Goal: Task Accomplishment & Management: Manage account settings

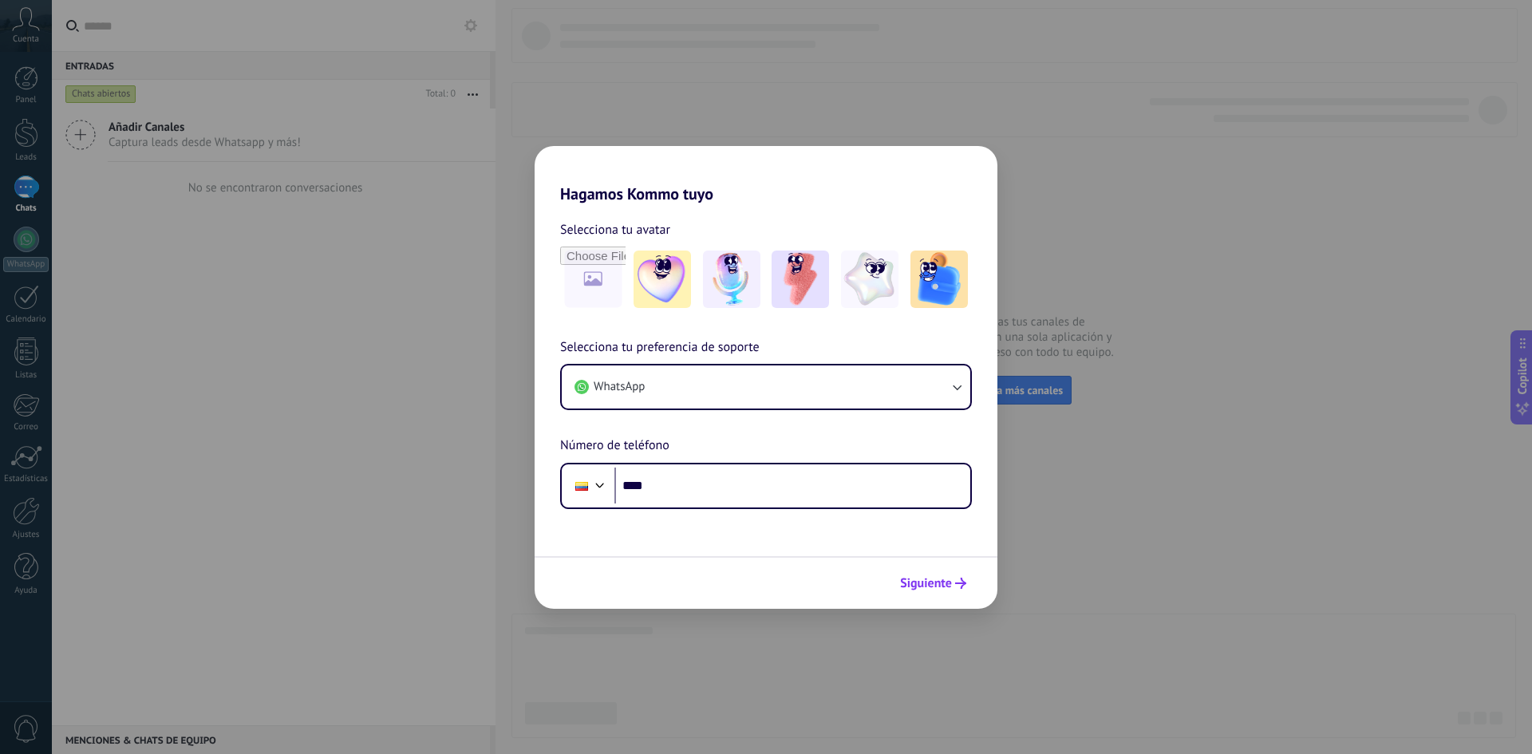
click at [934, 583] on span "Siguiente" at bounding box center [926, 583] width 52 height 11
click at [661, 483] on input "****" at bounding box center [793, 486] width 356 height 37
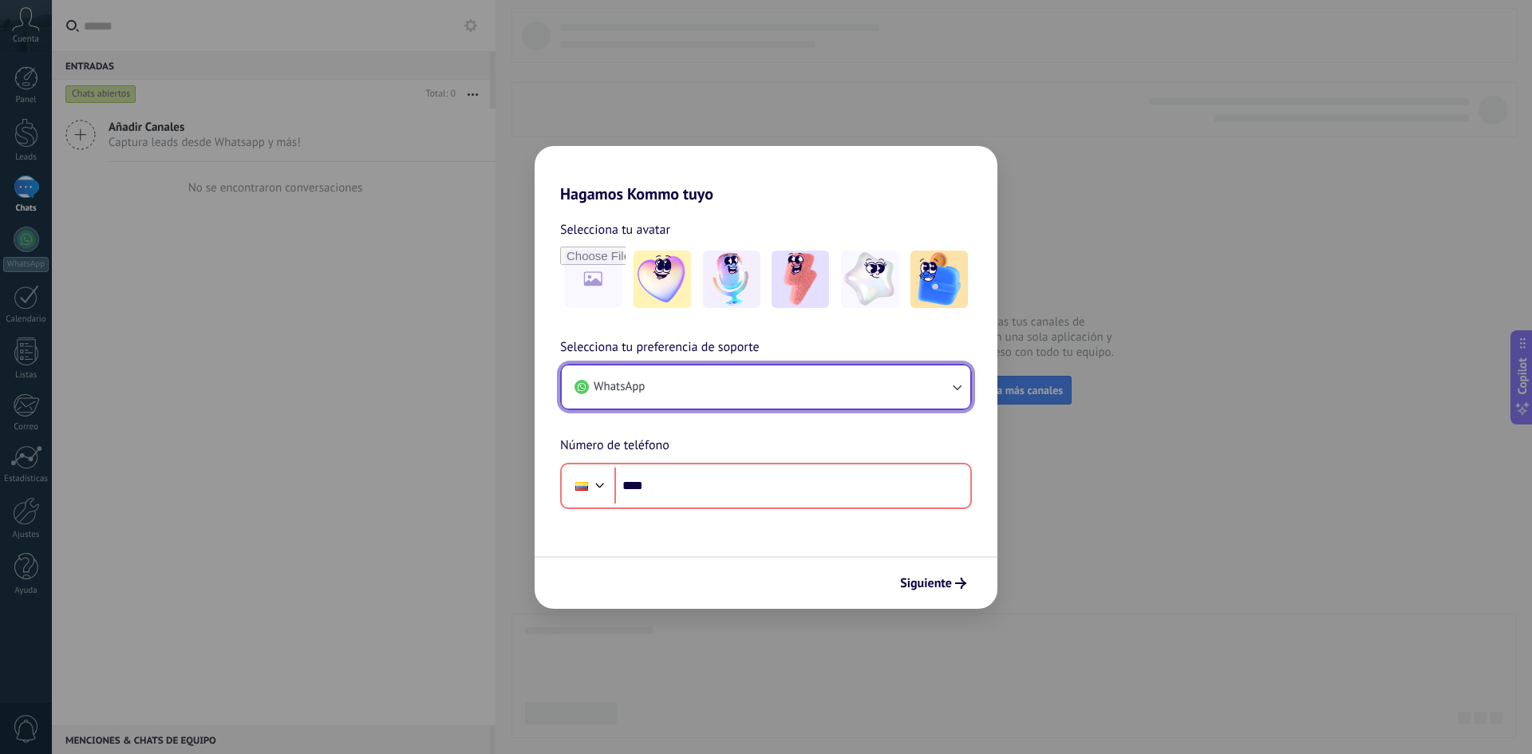
click at [939, 395] on button "WhatsApp" at bounding box center [766, 387] width 409 height 43
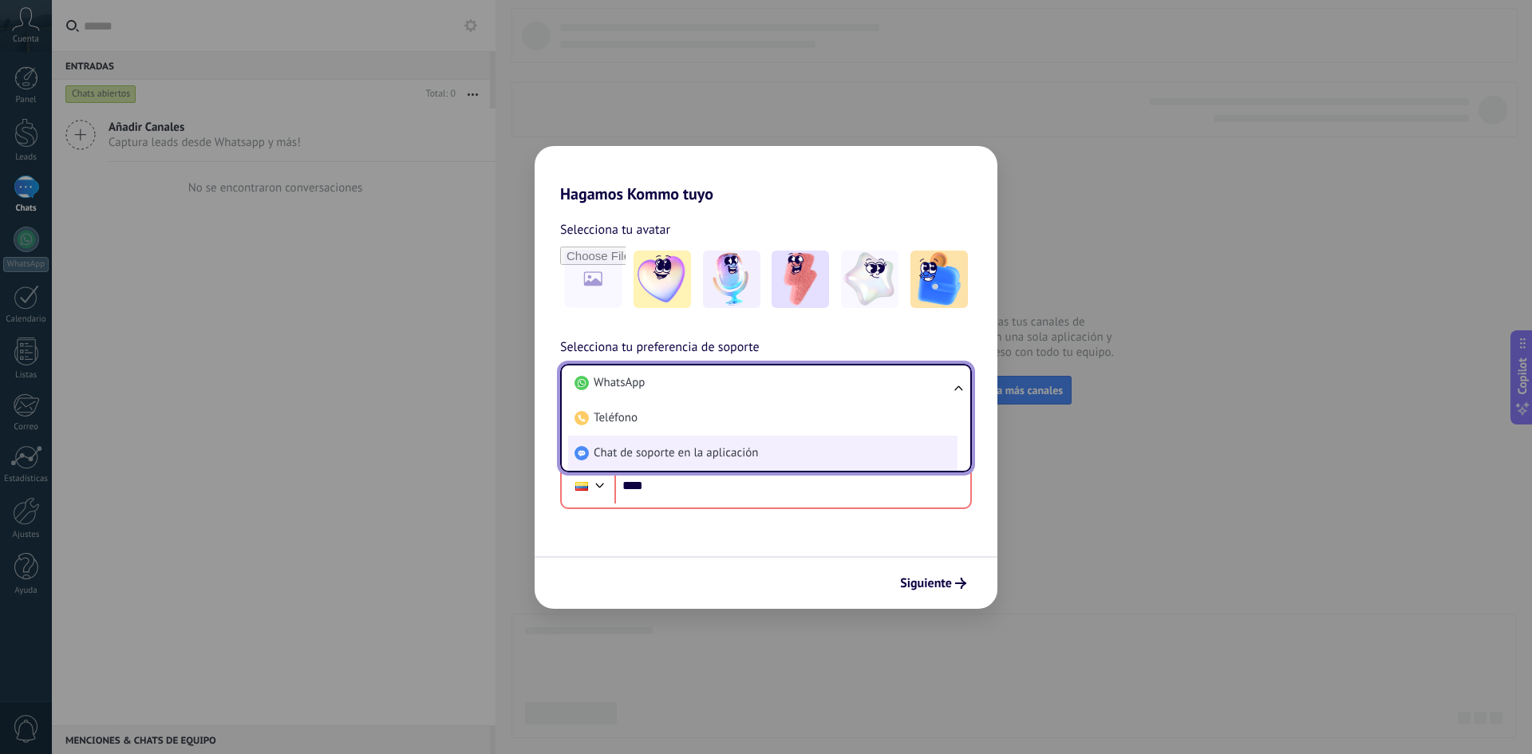
click at [797, 454] on li "Chat de soporte en la aplicación" at bounding box center [762, 453] width 389 height 35
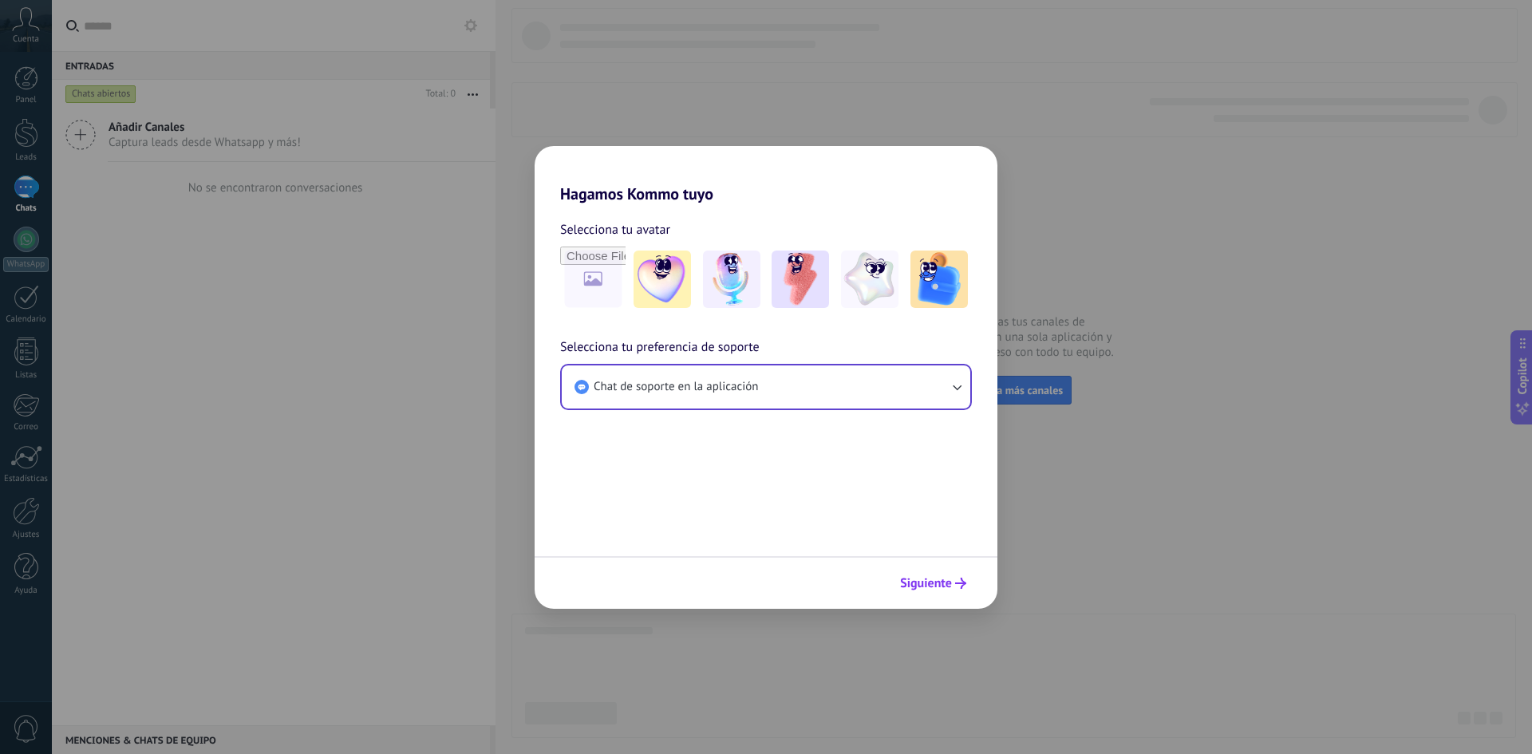
click at [936, 589] on span "Siguiente" at bounding box center [926, 583] width 52 height 11
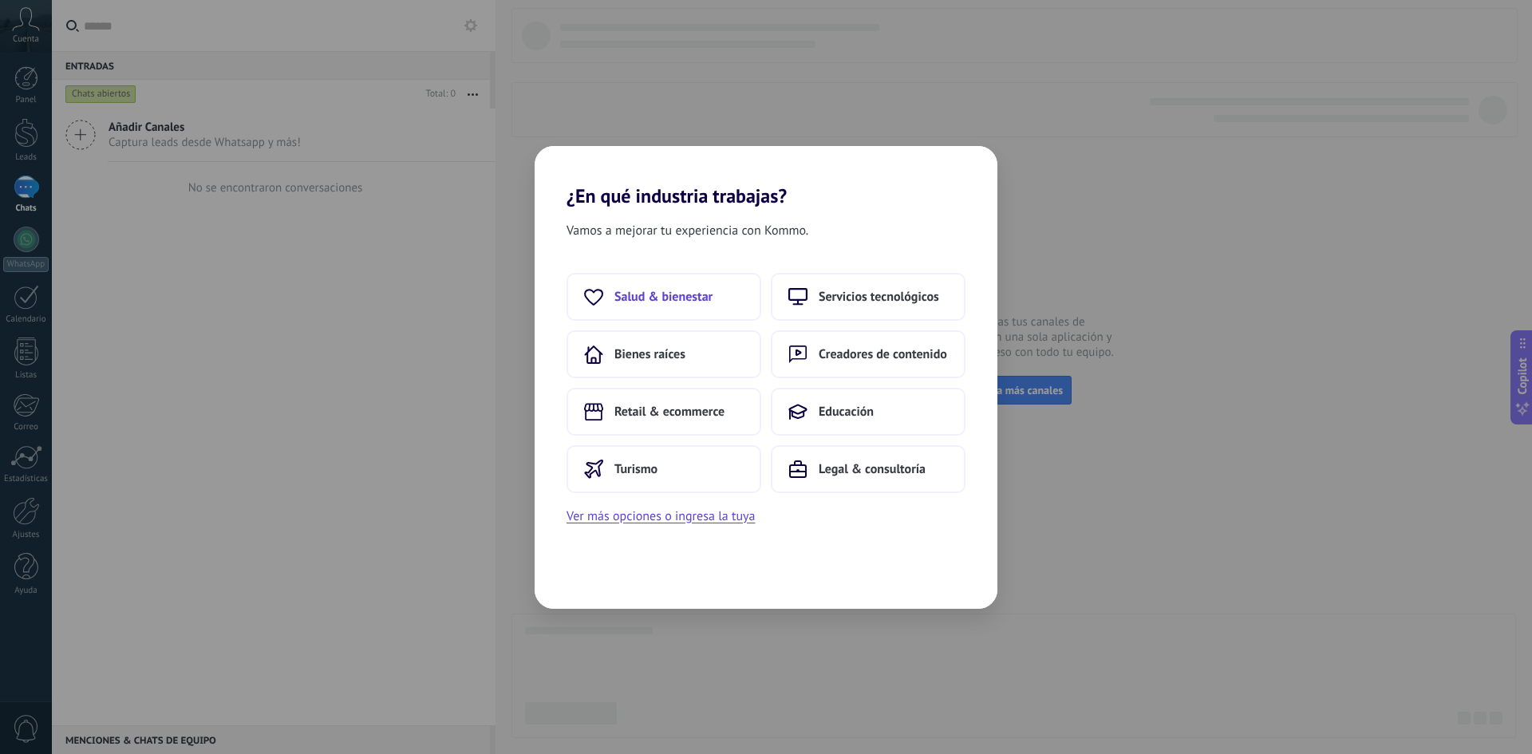
click at [705, 307] on button "Salud & bienestar" at bounding box center [664, 297] width 195 height 48
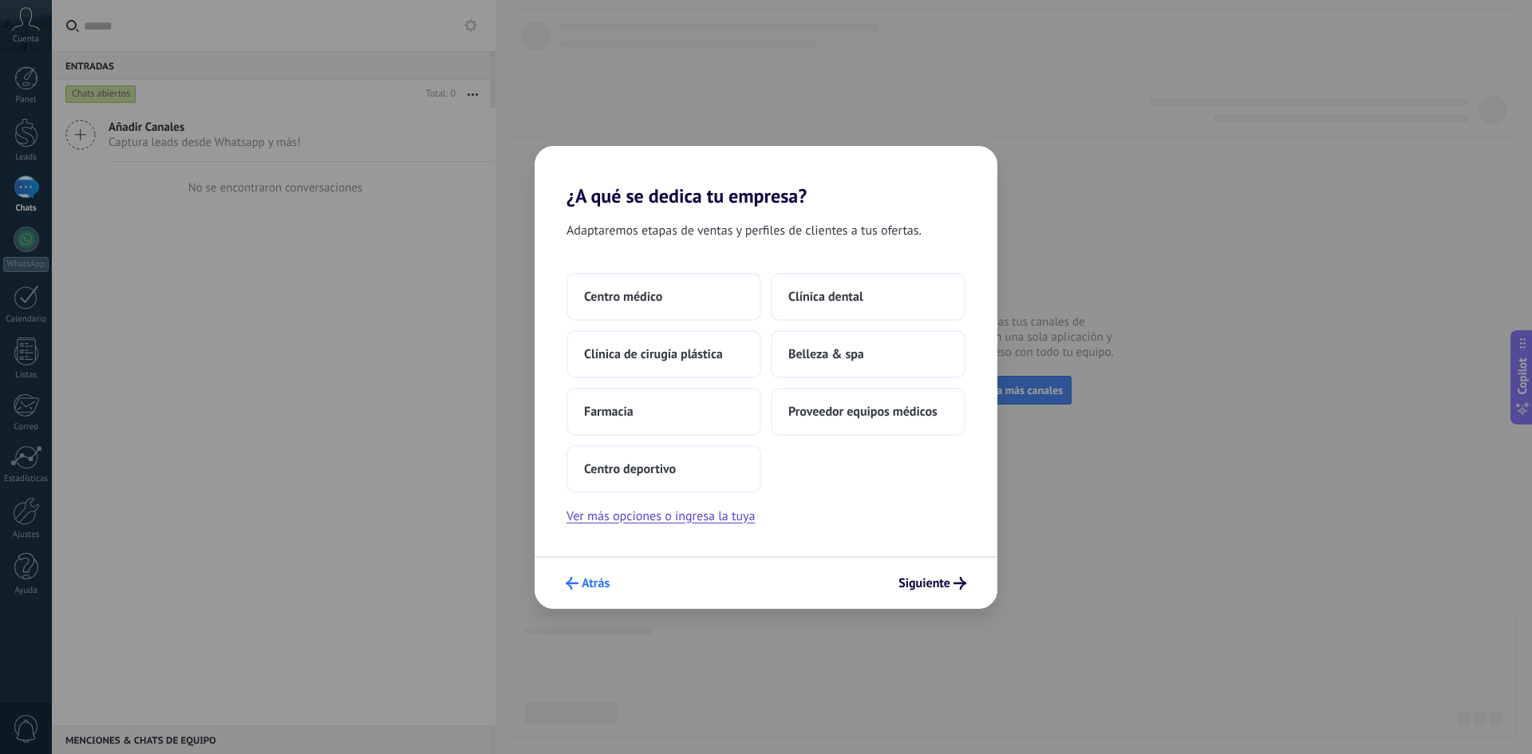
click at [583, 581] on span "Atrás" at bounding box center [596, 583] width 28 height 11
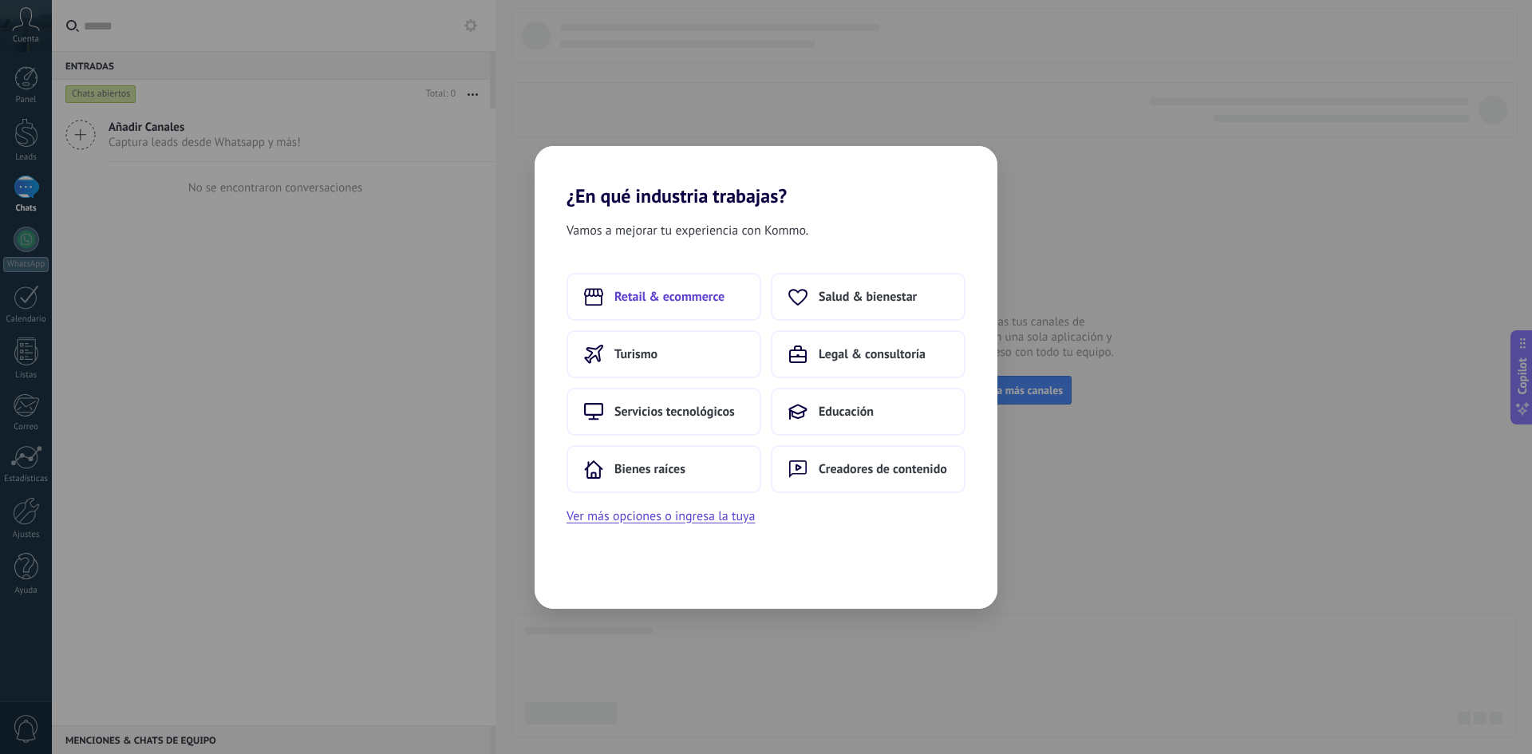
click at [674, 304] on span "Retail & ecommerce" at bounding box center [670, 297] width 110 height 16
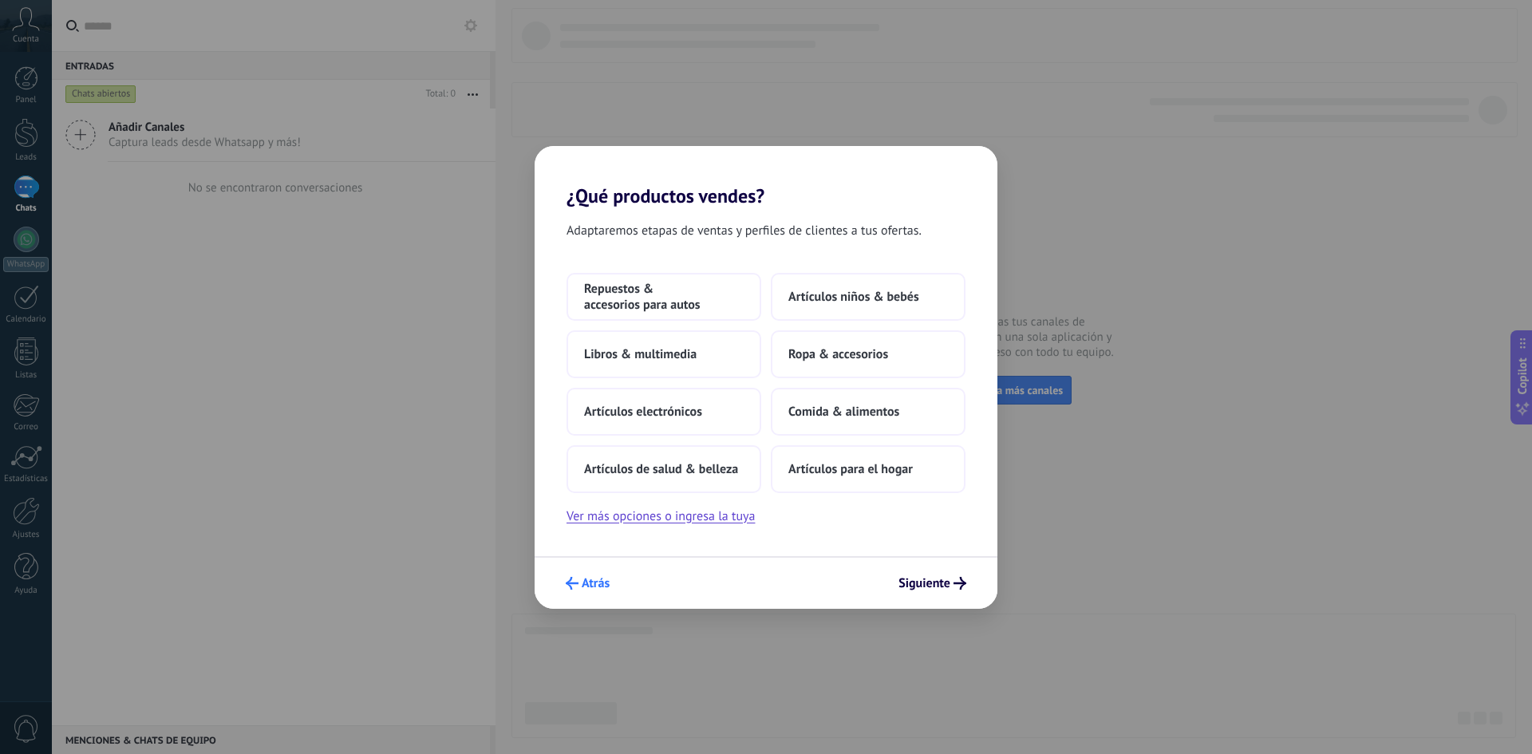
click at [585, 578] on span "Atrás" at bounding box center [596, 583] width 28 height 11
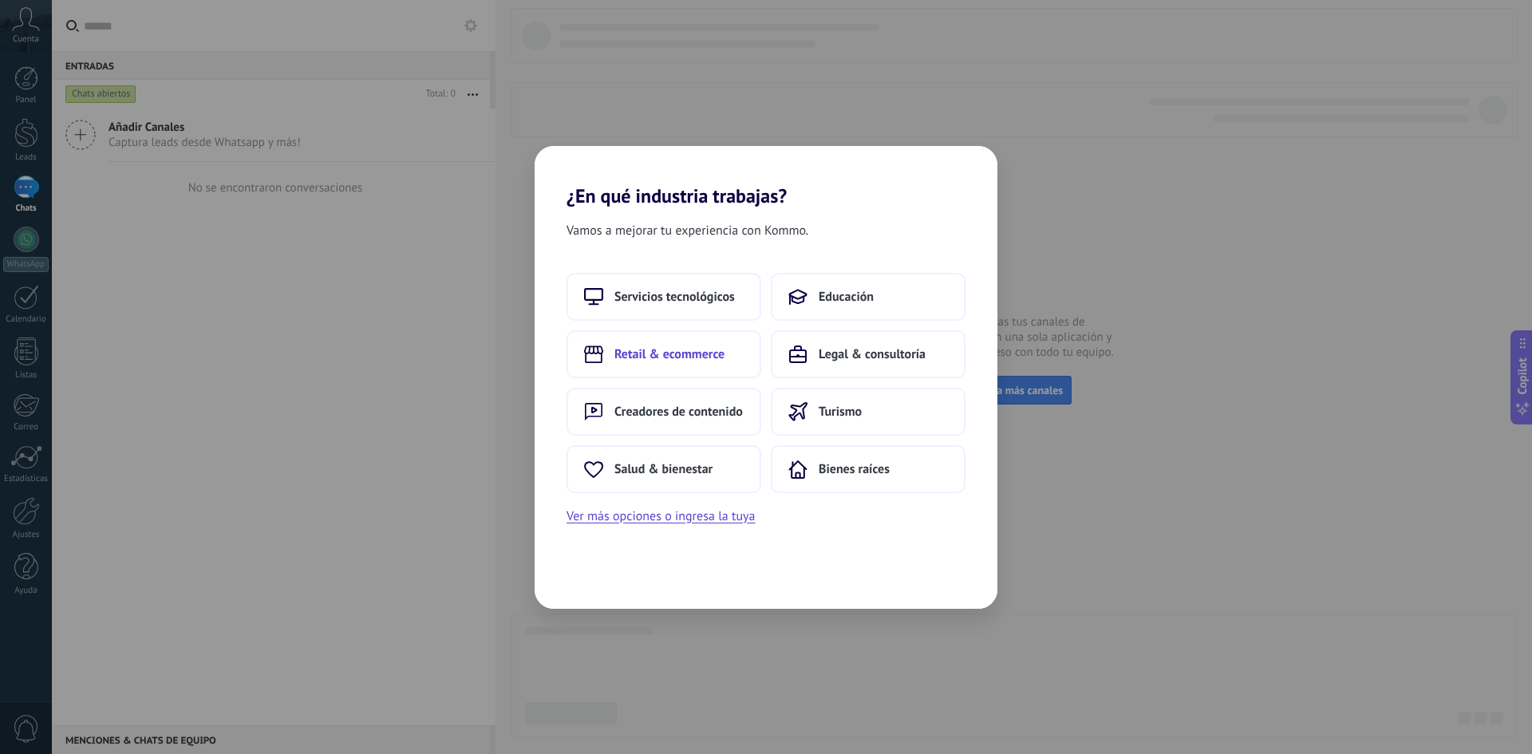
click at [688, 359] on span "Retail & ecommerce" at bounding box center [670, 354] width 110 height 16
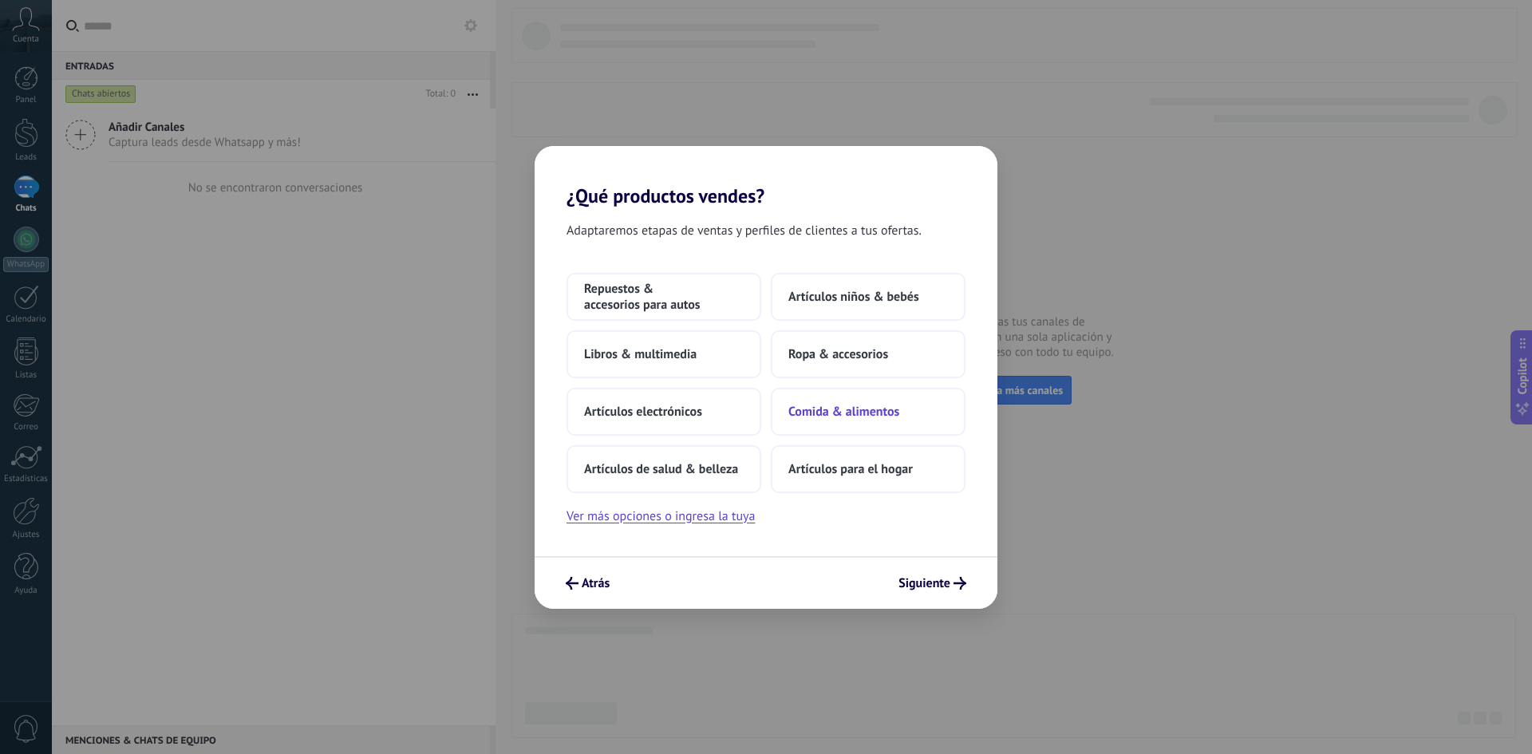
click at [848, 413] on span "Comida & alimentos" at bounding box center [844, 412] width 111 height 16
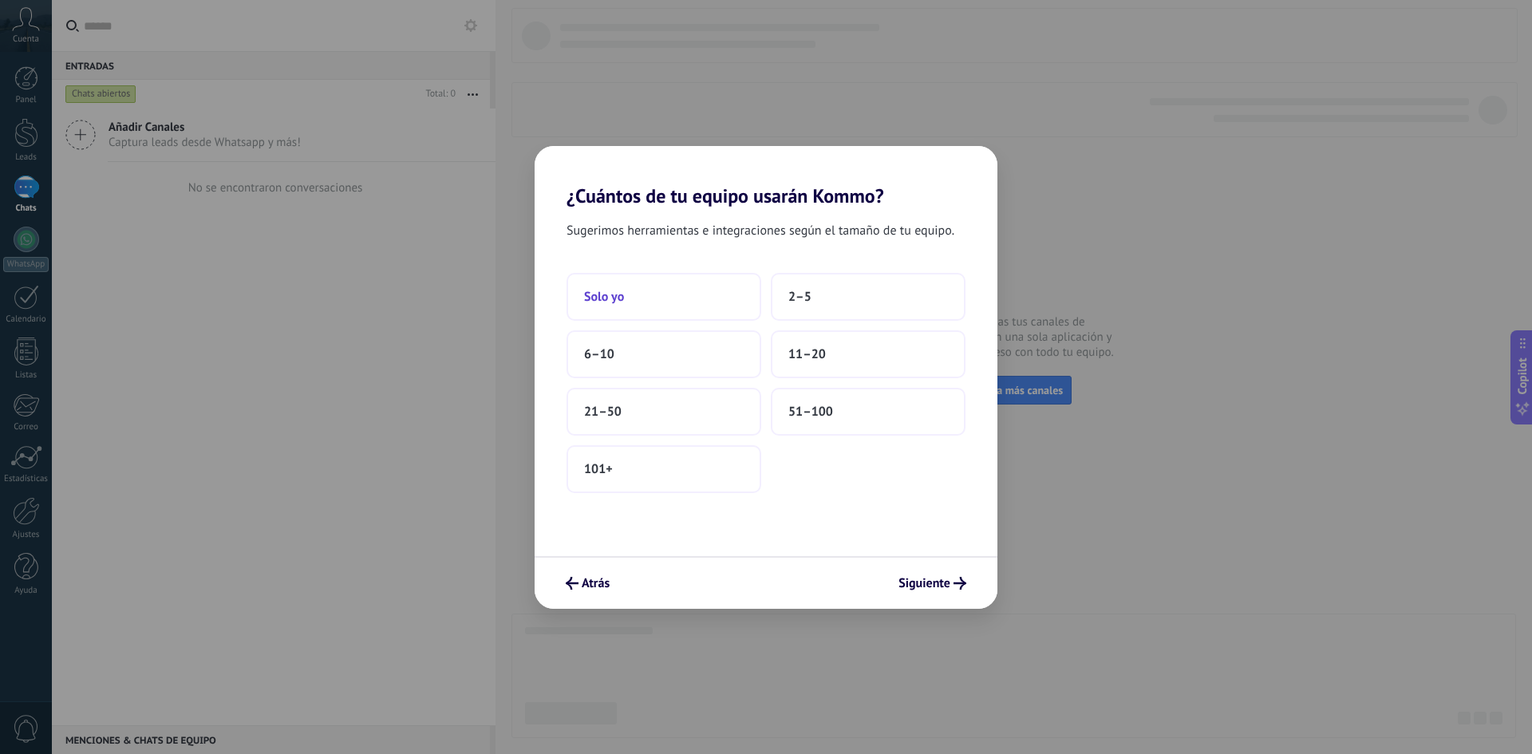
click at [659, 303] on button "Solo yo" at bounding box center [664, 297] width 195 height 48
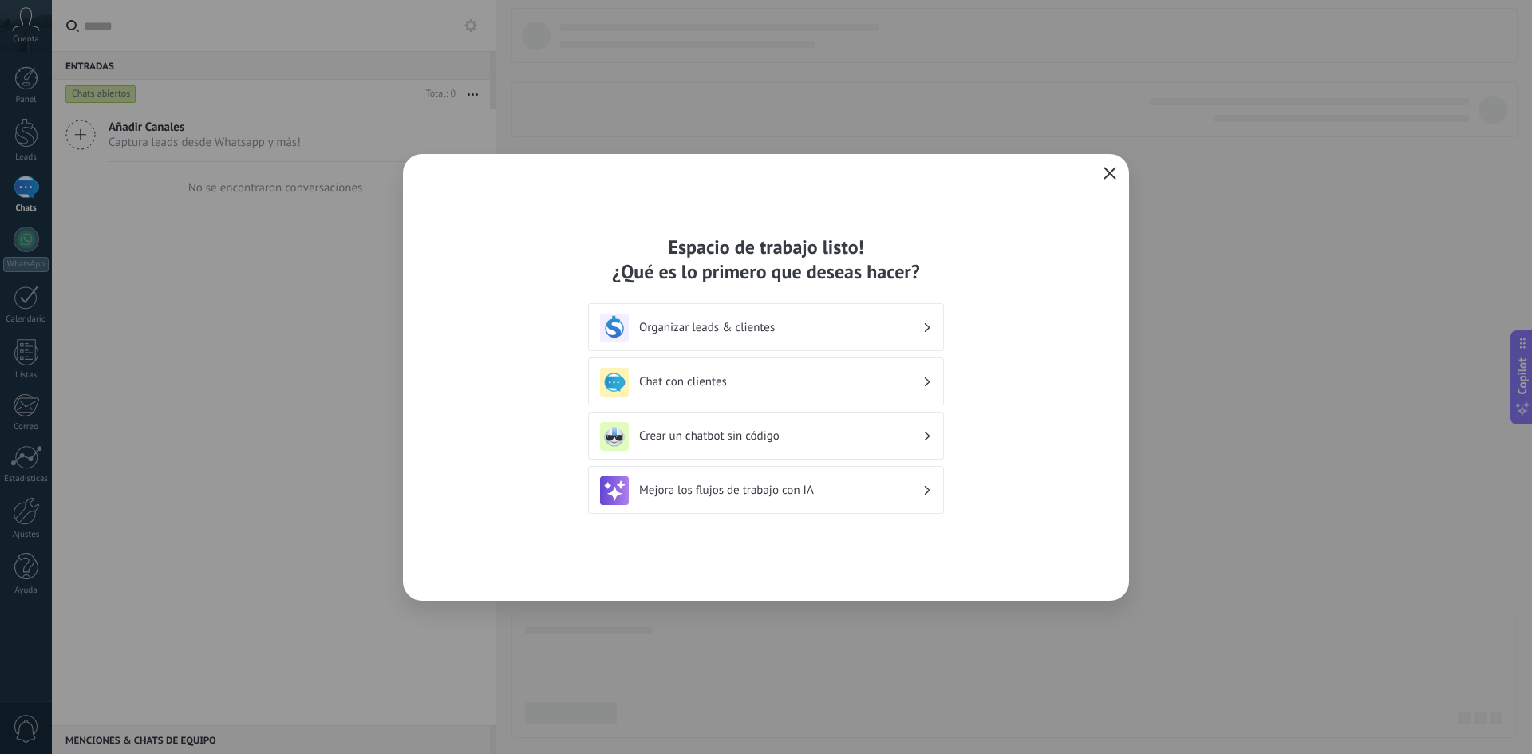
click at [1107, 176] on use "button" at bounding box center [1111, 173] width 12 height 12
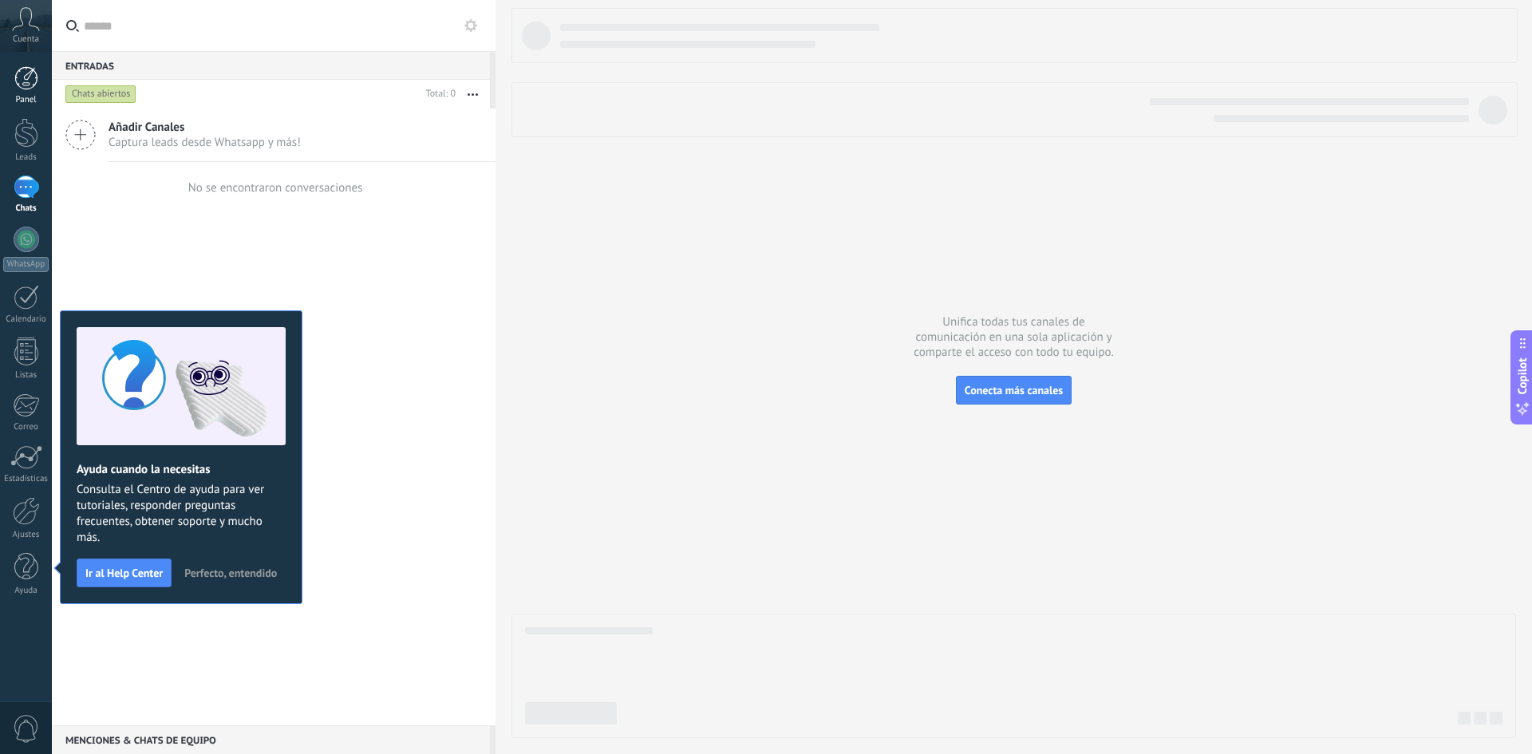
click at [30, 85] on div at bounding box center [26, 78] width 24 height 24
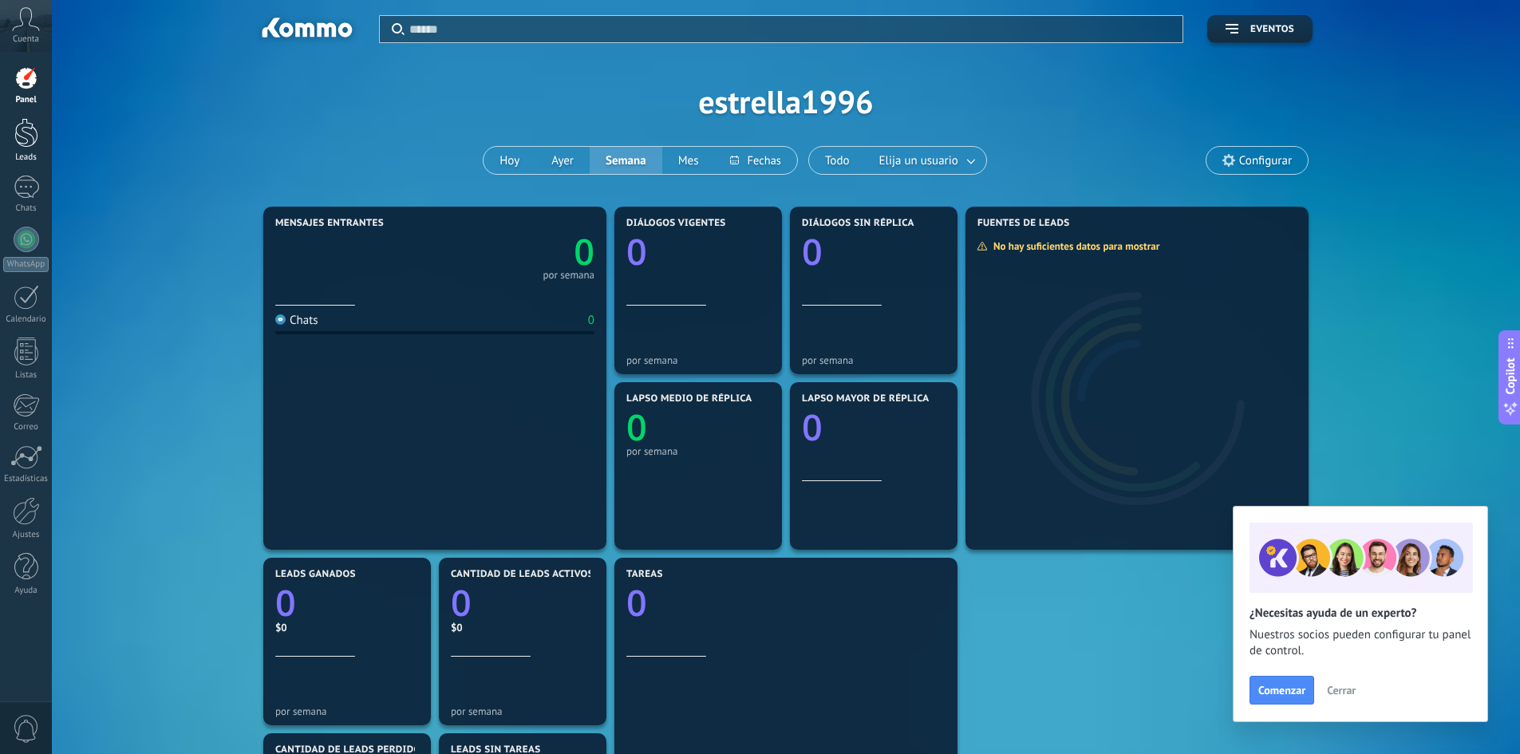
click at [26, 129] on div at bounding box center [26, 133] width 24 height 30
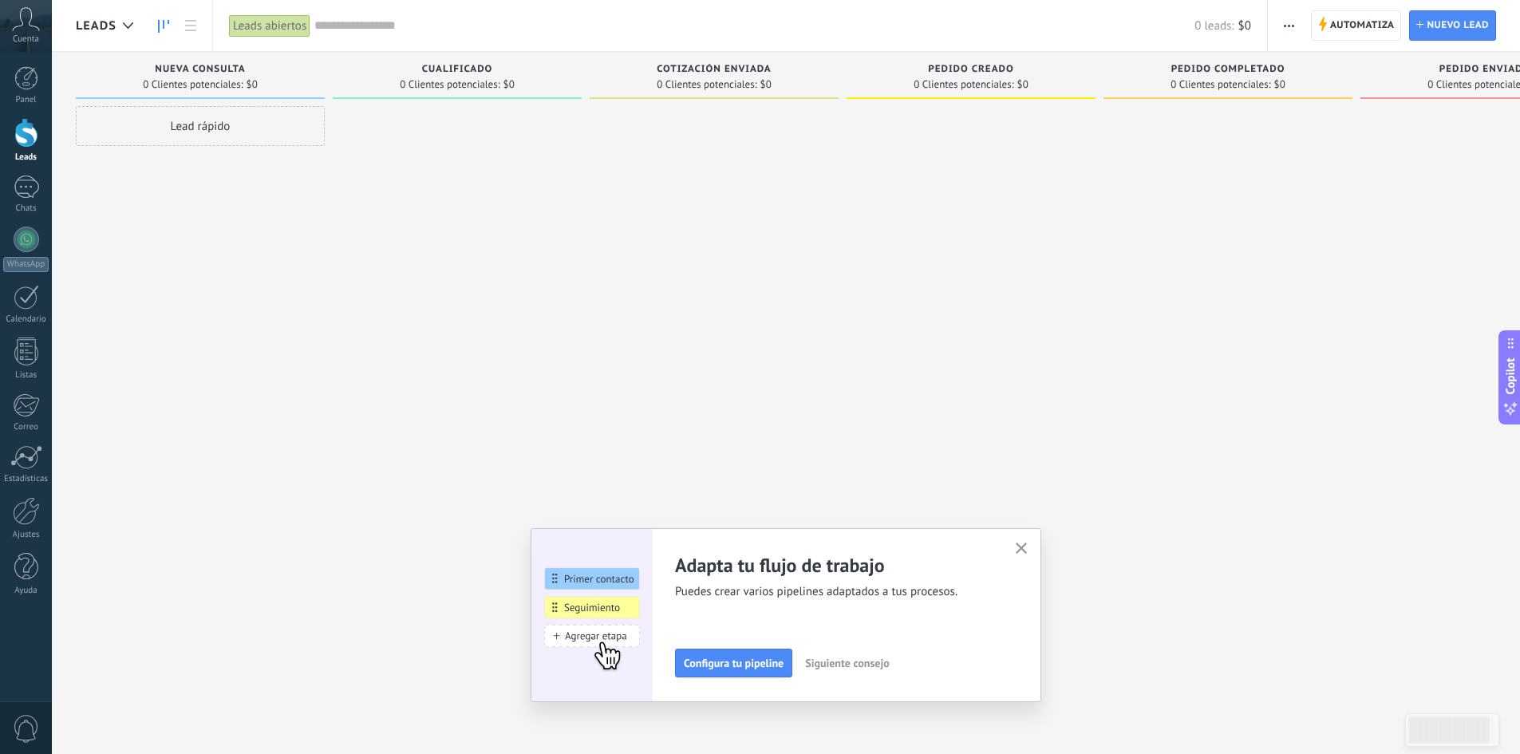
click at [1028, 547] on icon "button" at bounding box center [1022, 549] width 12 height 12
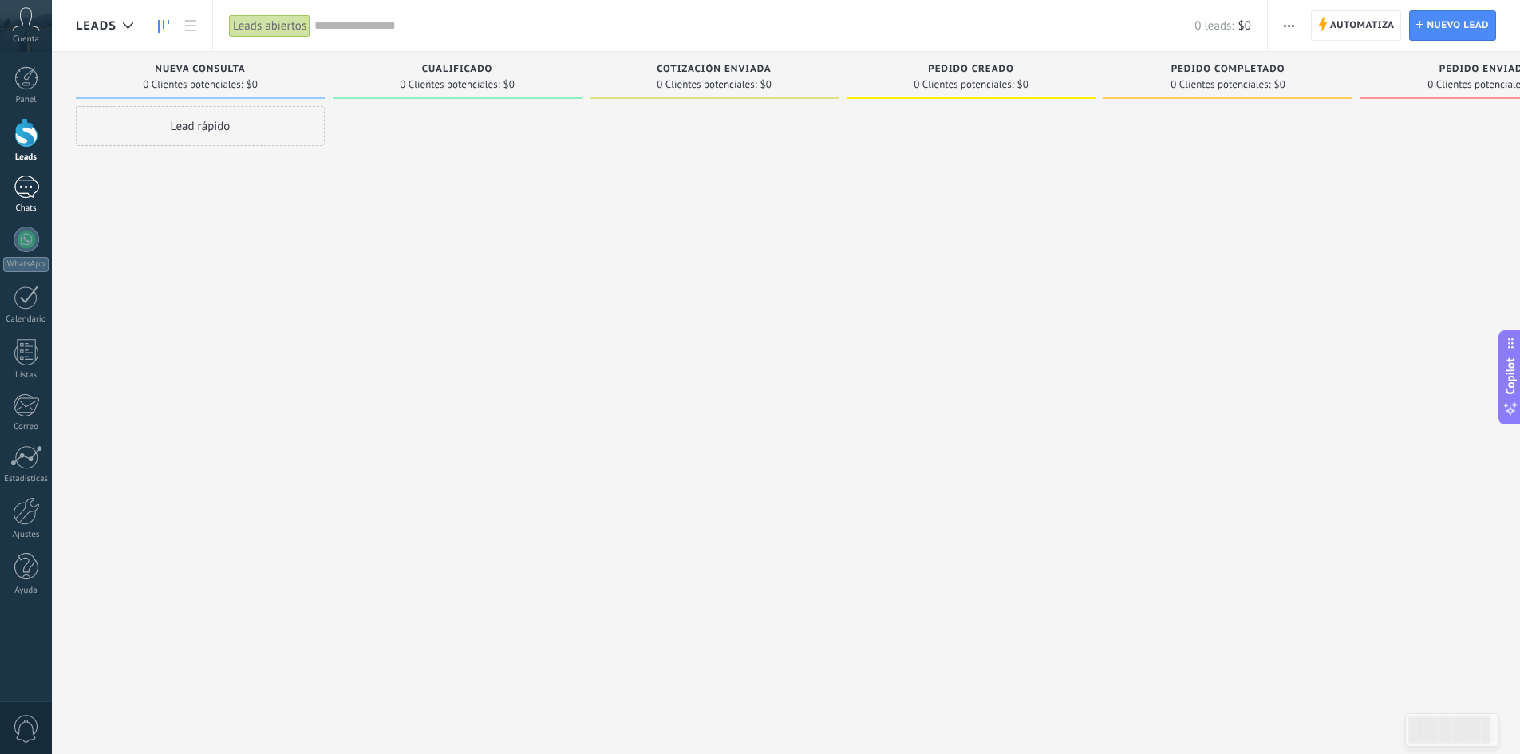
click at [37, 193] on div at bounding box center [27, 187] width 26 height 23
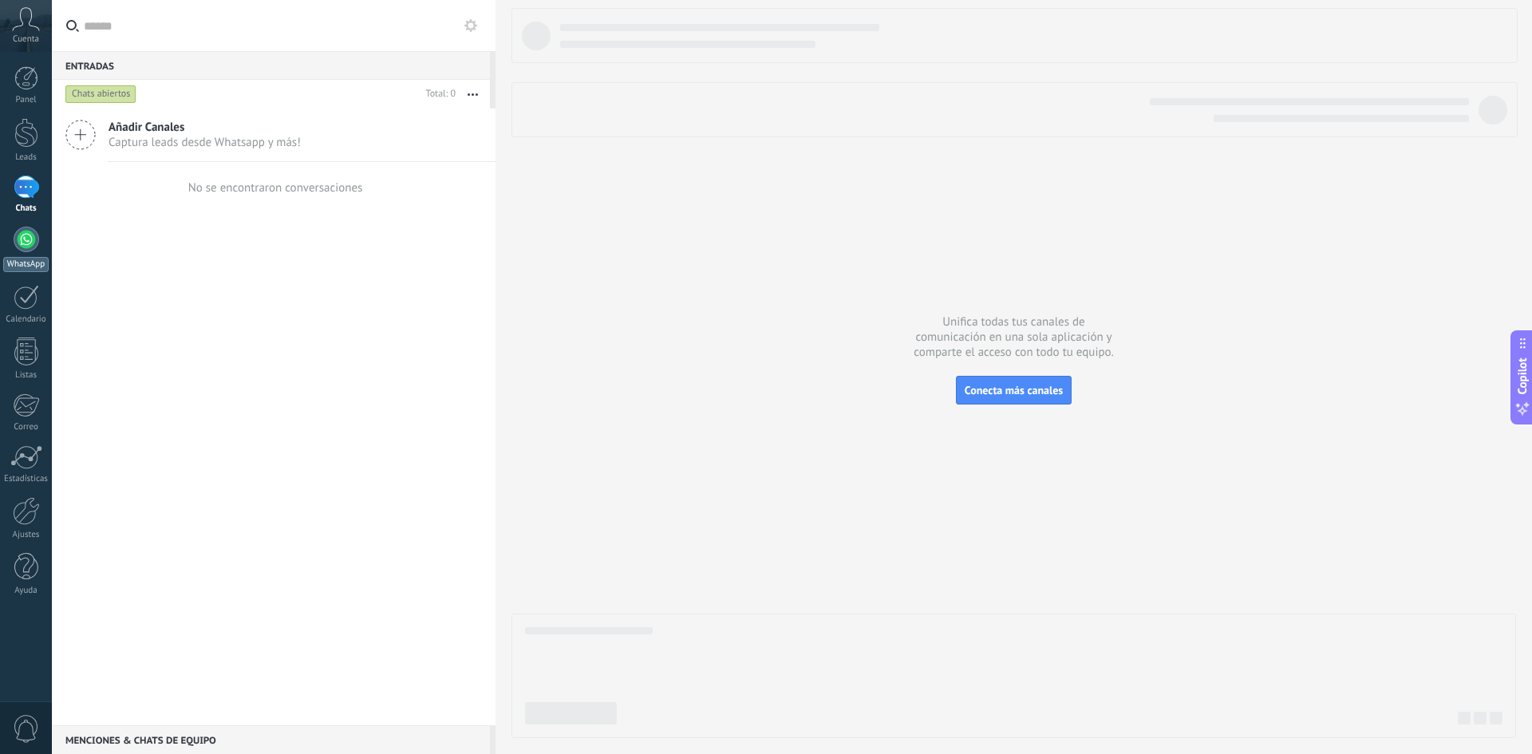
click at [28, 243] on div at bounding box center [27, 240] width 26 height 26
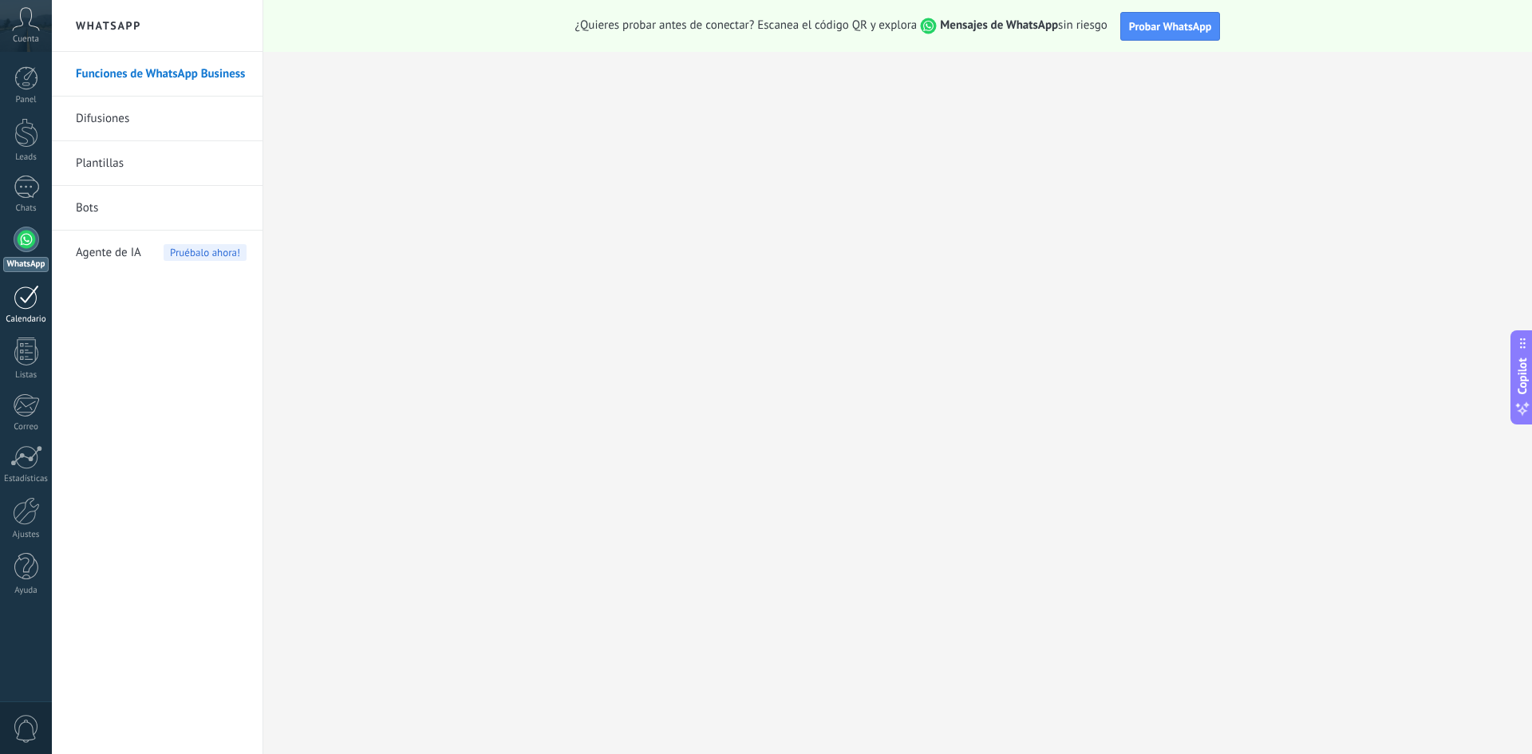
click at [26, 295] on div at bounding box center [27, 297] width 26 height 25
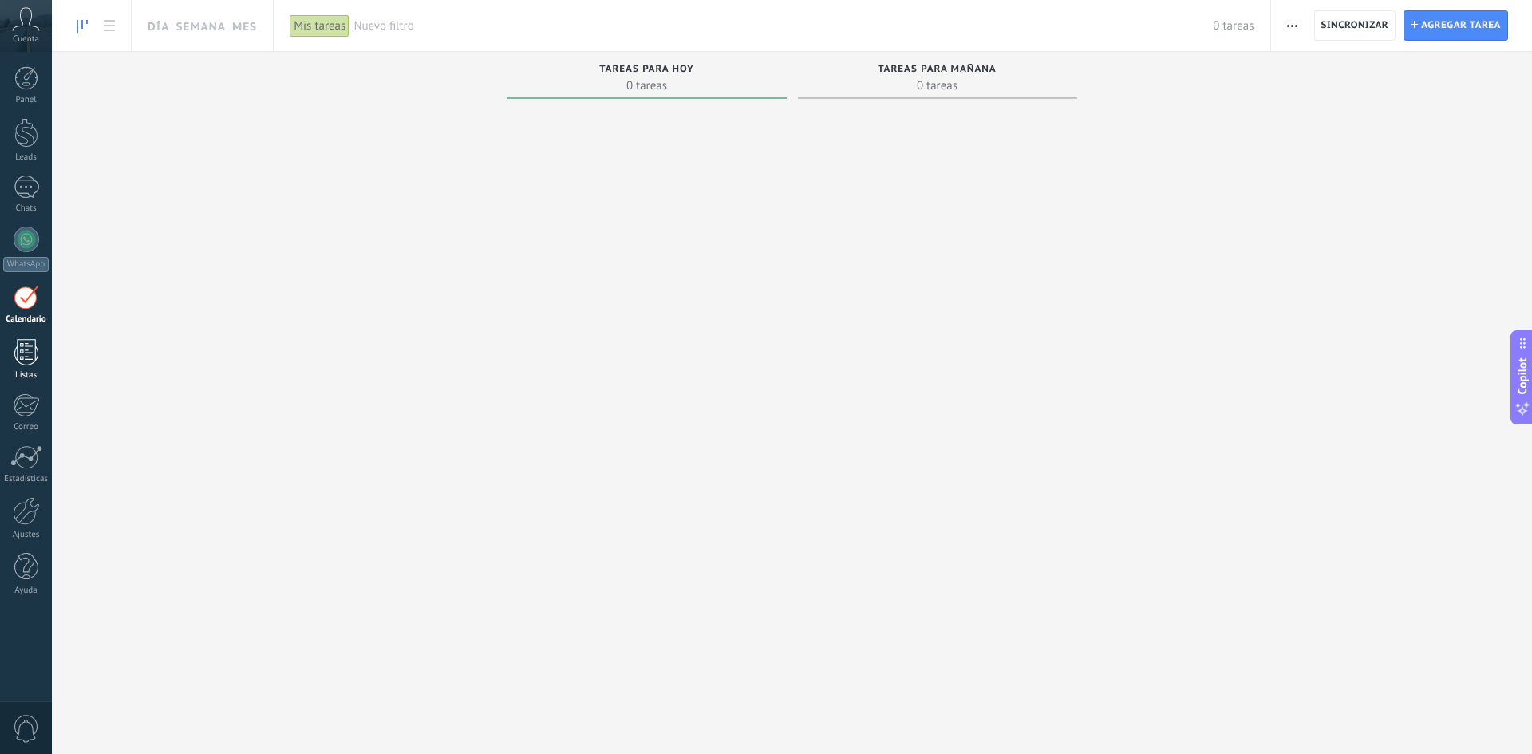
click at [18, 344] on div at bounding box center [26, 352] width 24 height 28
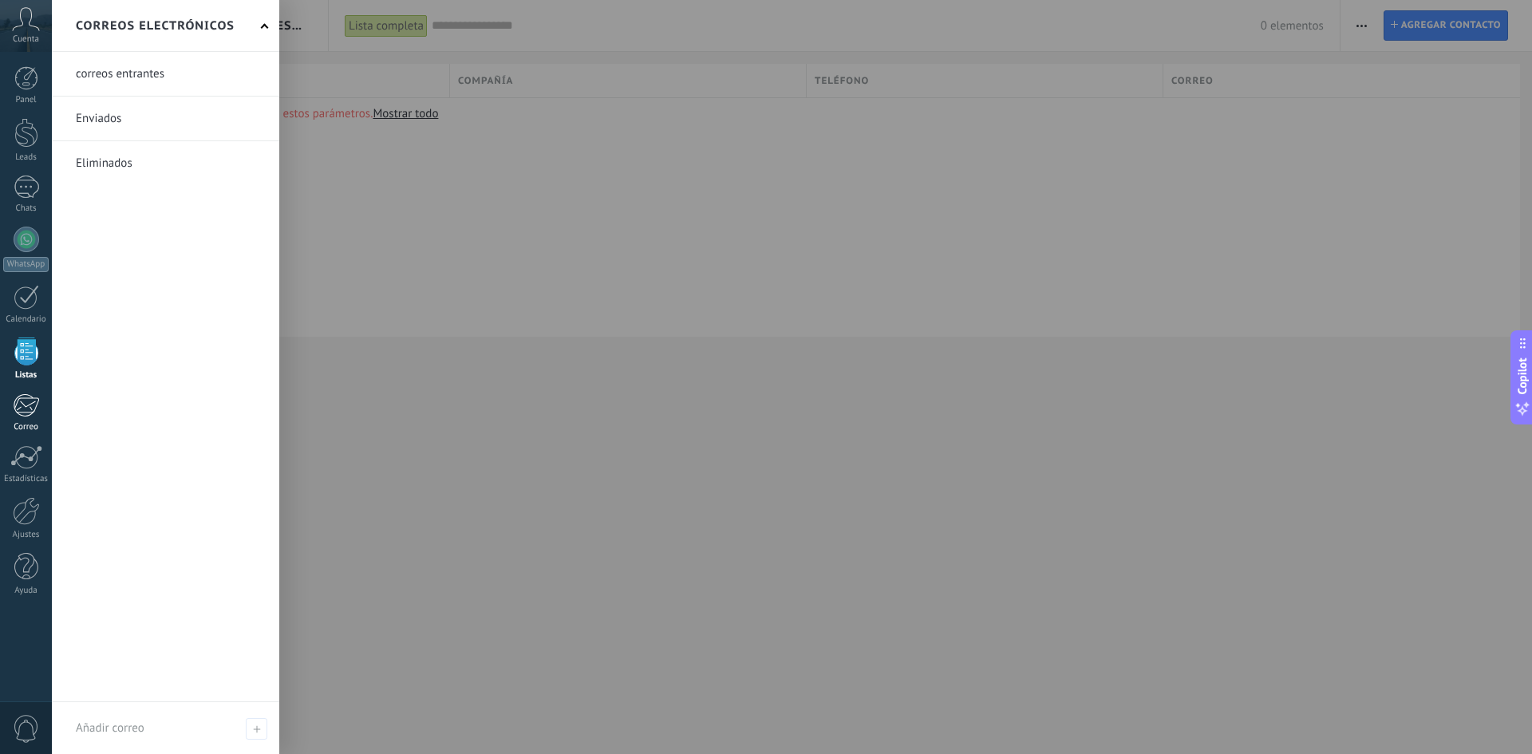
click at [36, 410] on div at bounding box center [26, 405] width 26 height 24
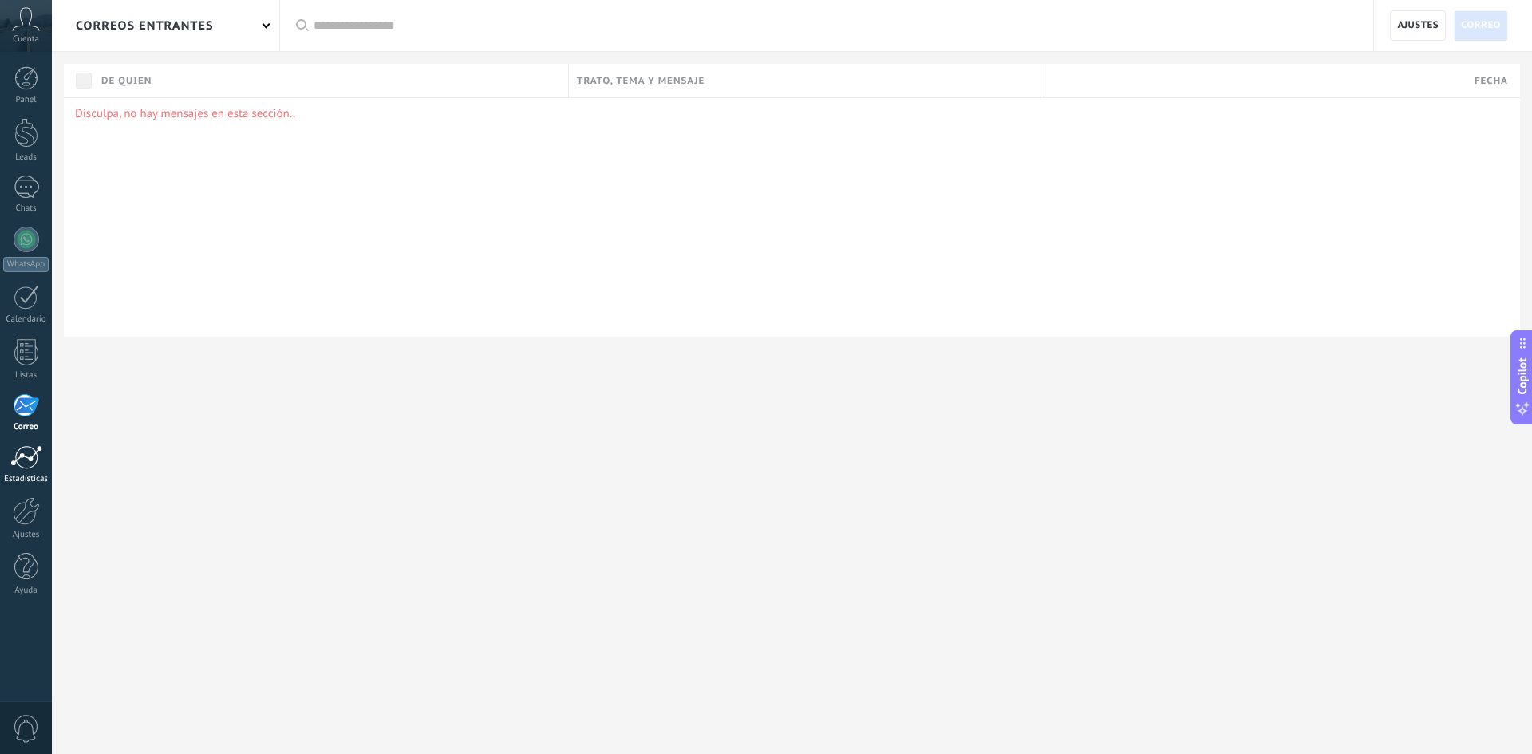
click at [32, 470] on link "Estadísticas" at bounding box center [26, 464] width 52 height 39
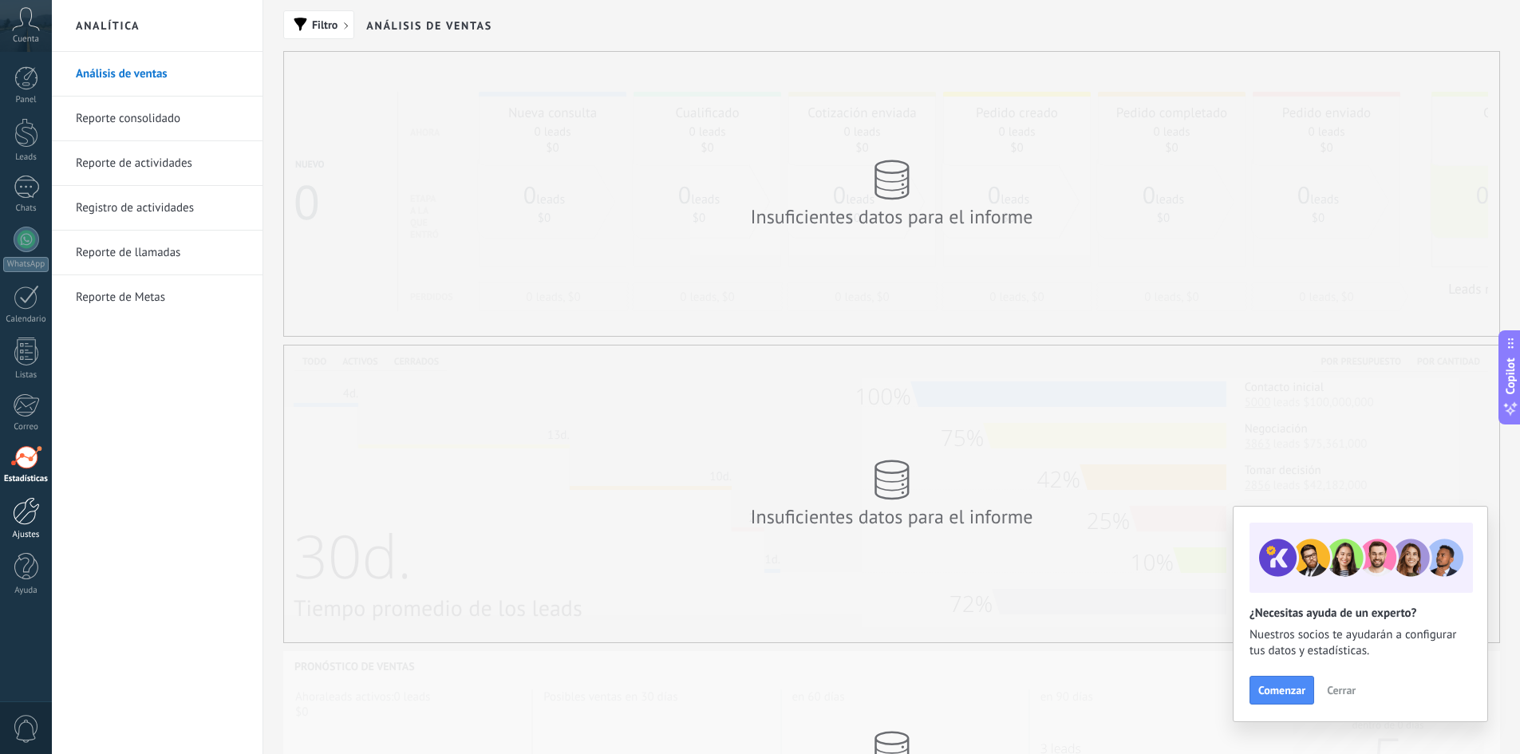
click at [34, 524] on div at bounding box center [26, 511] width 27 height 28
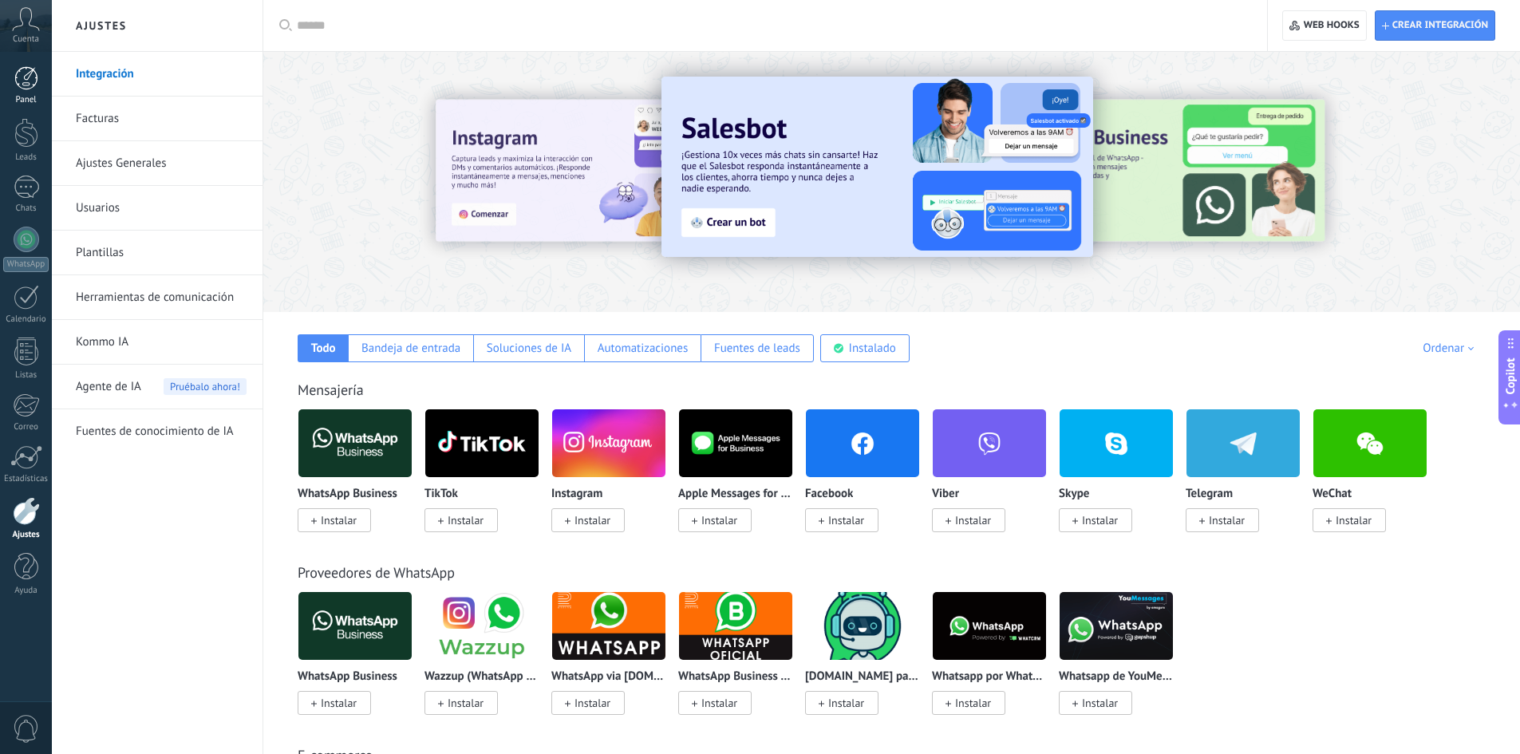
click at [26, 73] on div at bounding box center [26, 78] width 24 height 24
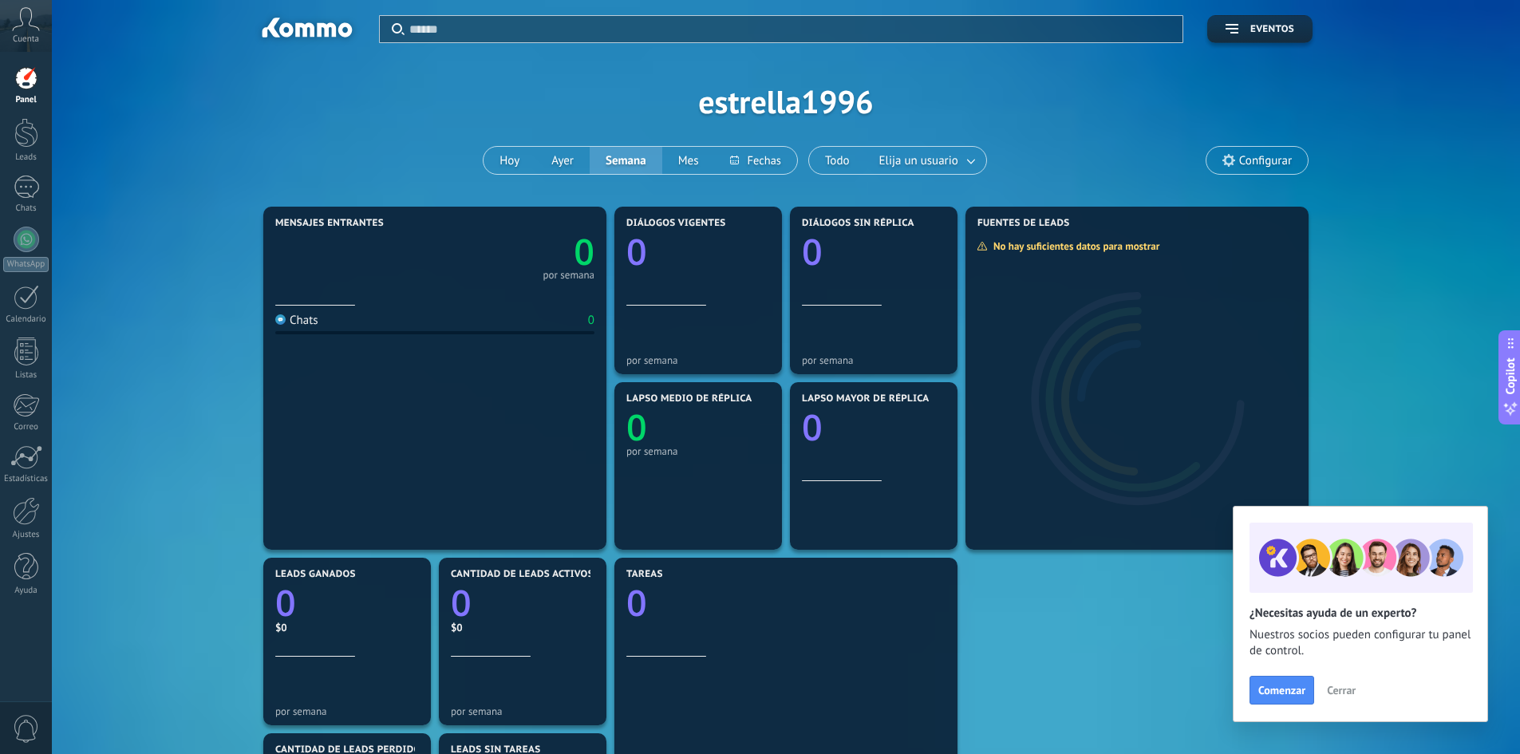
click at [28, 29] on icon at bounding box center [26, 19] width 28 height 24
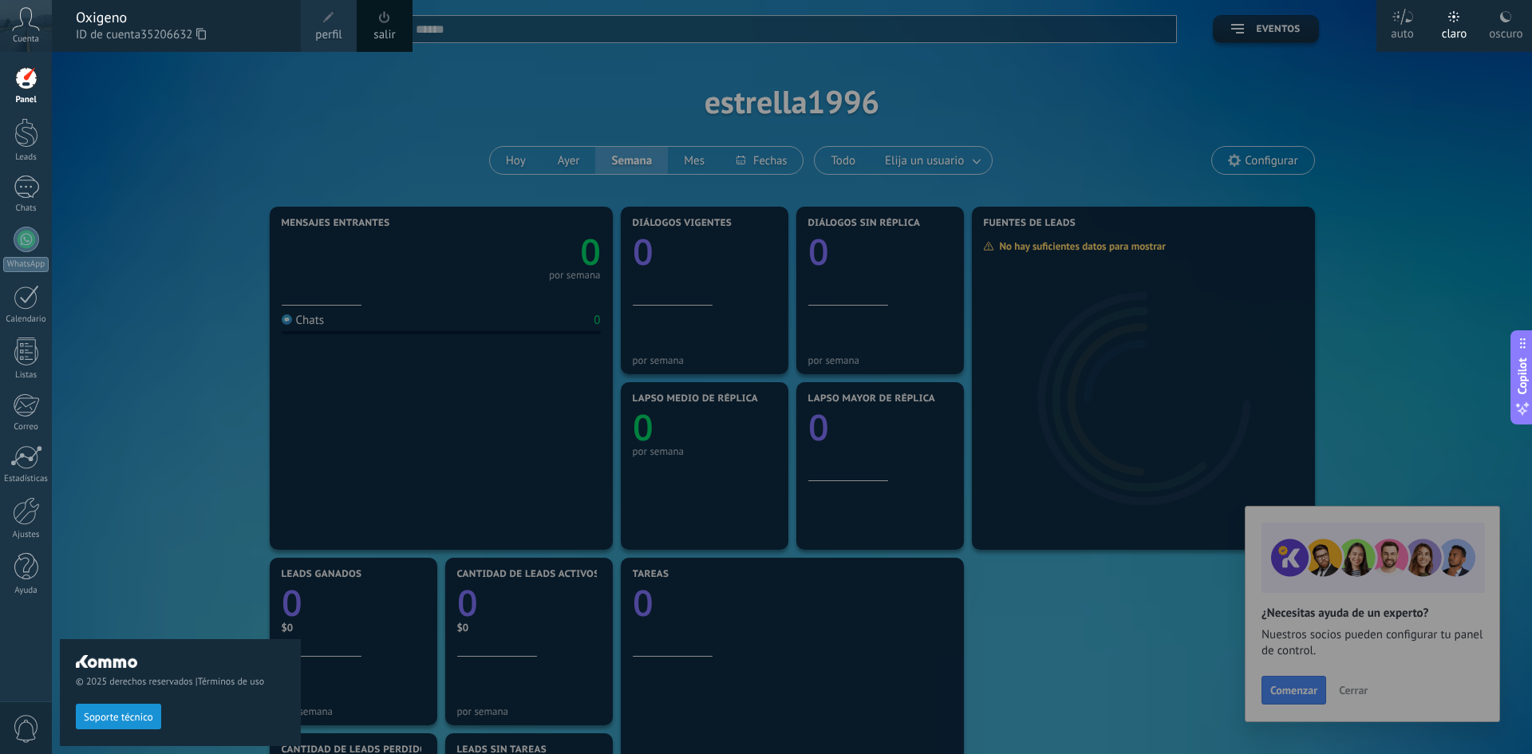
click at [26, 86] on div at bounding box center [26, 78] width 24 height 24
